Goal: Task Accomplishment & Management: Use online tool/utility

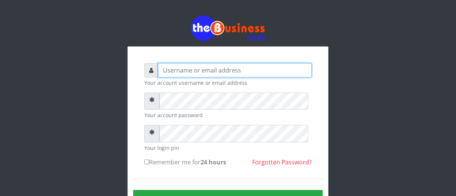
type input "[EMAIL_ADDRESS][DOMAIN_NAME]"
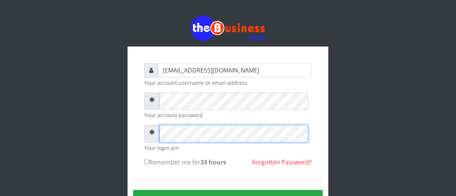
scroll to position [41, 0]
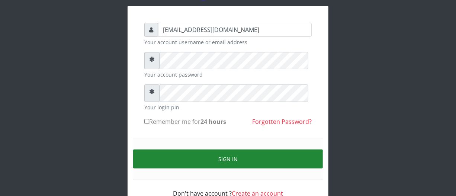
click at [296, 167] on button "Sign in" at bounding box center [227, 158] width 189 height 19
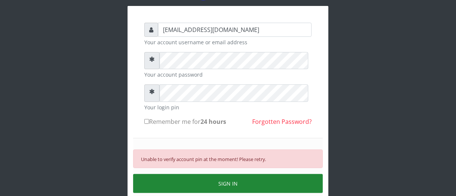
click at [253, 193] on button "SIGN IN" at bounding box center [227, 183] width 189 height 19
click at [297, 193] on button "SIGN IN" at bounding box center [227, 183] width 189 height 19
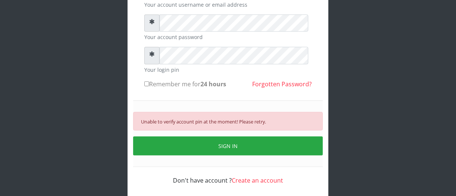
scroll to position [108, 0]
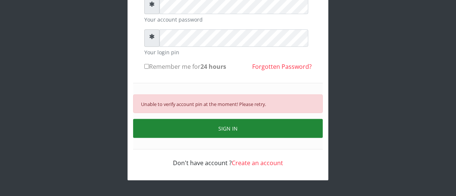
click at [286, 132] on button "SIGN IN" at bounding box center [227, 128] width 189 height 19
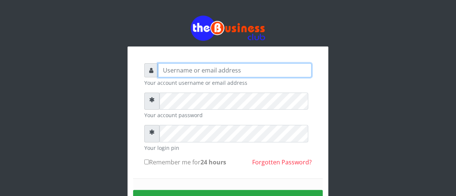
type input "biggsam20@gmail.com"
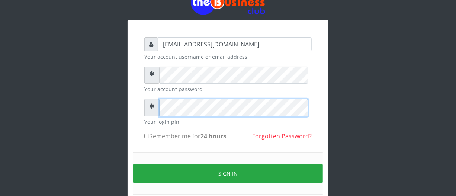
scroll to position [27, 0]
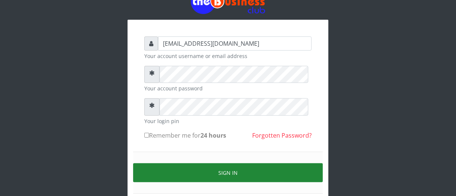
click at [303, 182] on button "Sign in" at bounding box center [227, 172] width 189 height 19
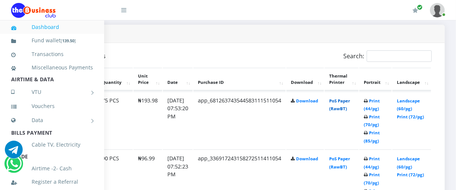
scroll to position [378, 115]
click at [371, 128] on link "Print (70/pg)" at bounding box center [371, 121] width 16 height 14
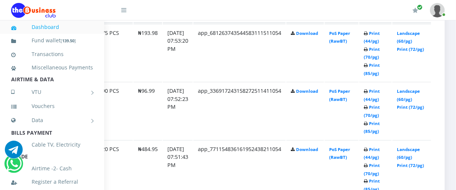
scroll to position [459, 115]
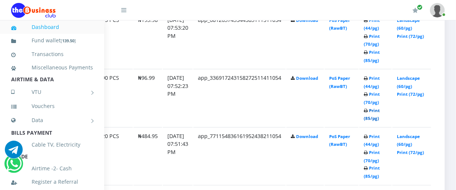
click at [372, 122] on link "Print (85/pg)" at bounding box center [371, 115] width 16 height 14
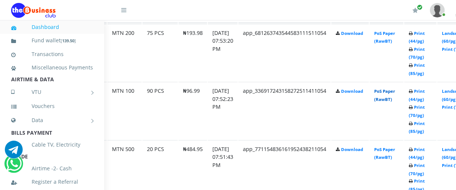
scroll to position [446, 54]
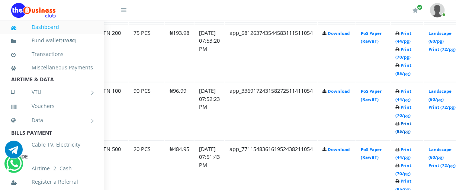
click at [411, 135] on link "Print (85/pg)" at bounding box center [403, 128] width 16 height 14
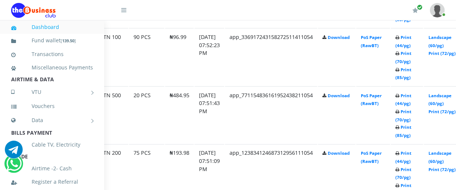
scroll to position [513, 54]
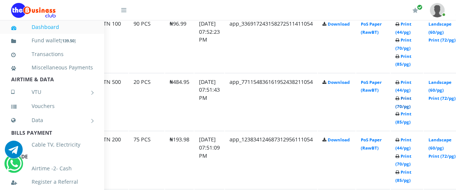
click at [411, 109] on link "Print (70/pg)" at bounding box center [403, 102] width 16 height 14
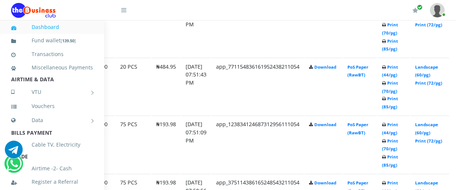
scroll to position [583, 67]
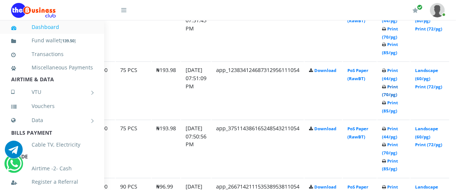
click at [398, 98] on link "Print (70/pg)" at bounding box center [390, 91] width 16 height 14
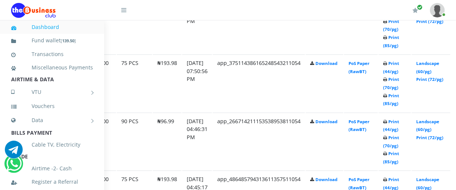
scroll to position [648, 67]
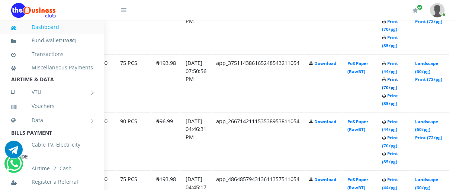
click at [398, 90] on link "Print (70/pg)" at bounding box center [390, 84] width 16 height 14
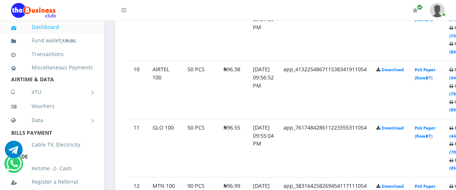
scroll to position [935, 0]
